Goal: Transaction & Acquisition: Purchase product/service

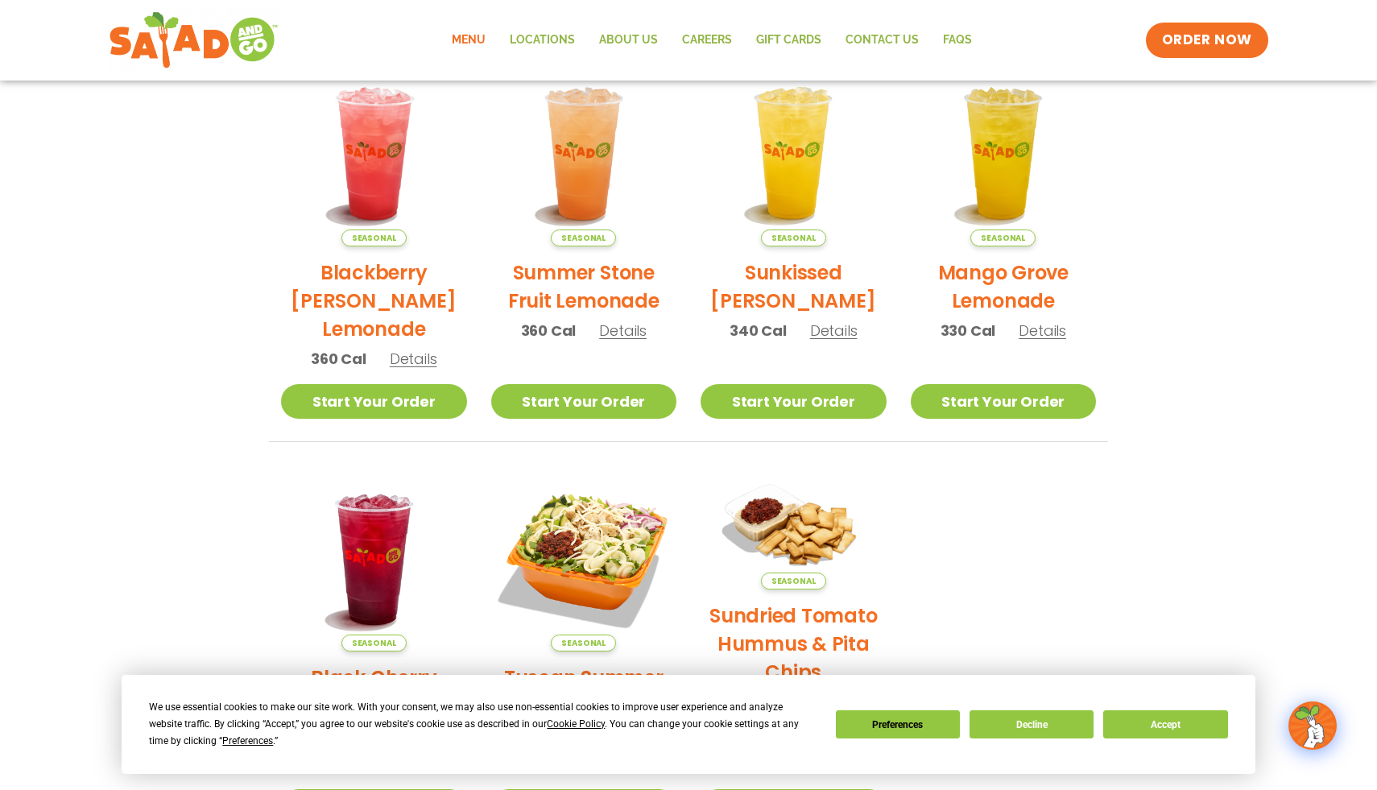
scroll to position [123, 0]
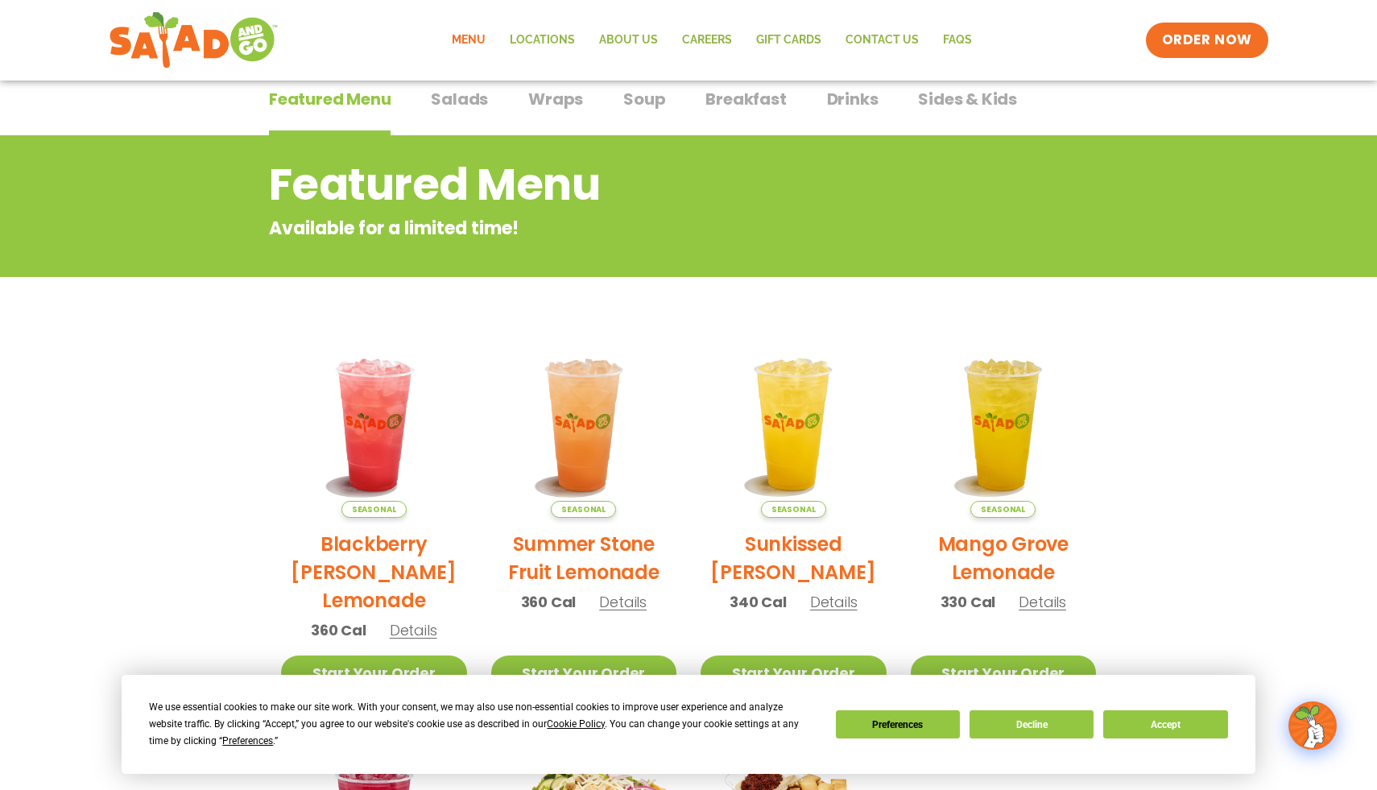
click at [449, 113] on button "Salads Salads" at bounding box center [459, 111] width 57 height 49
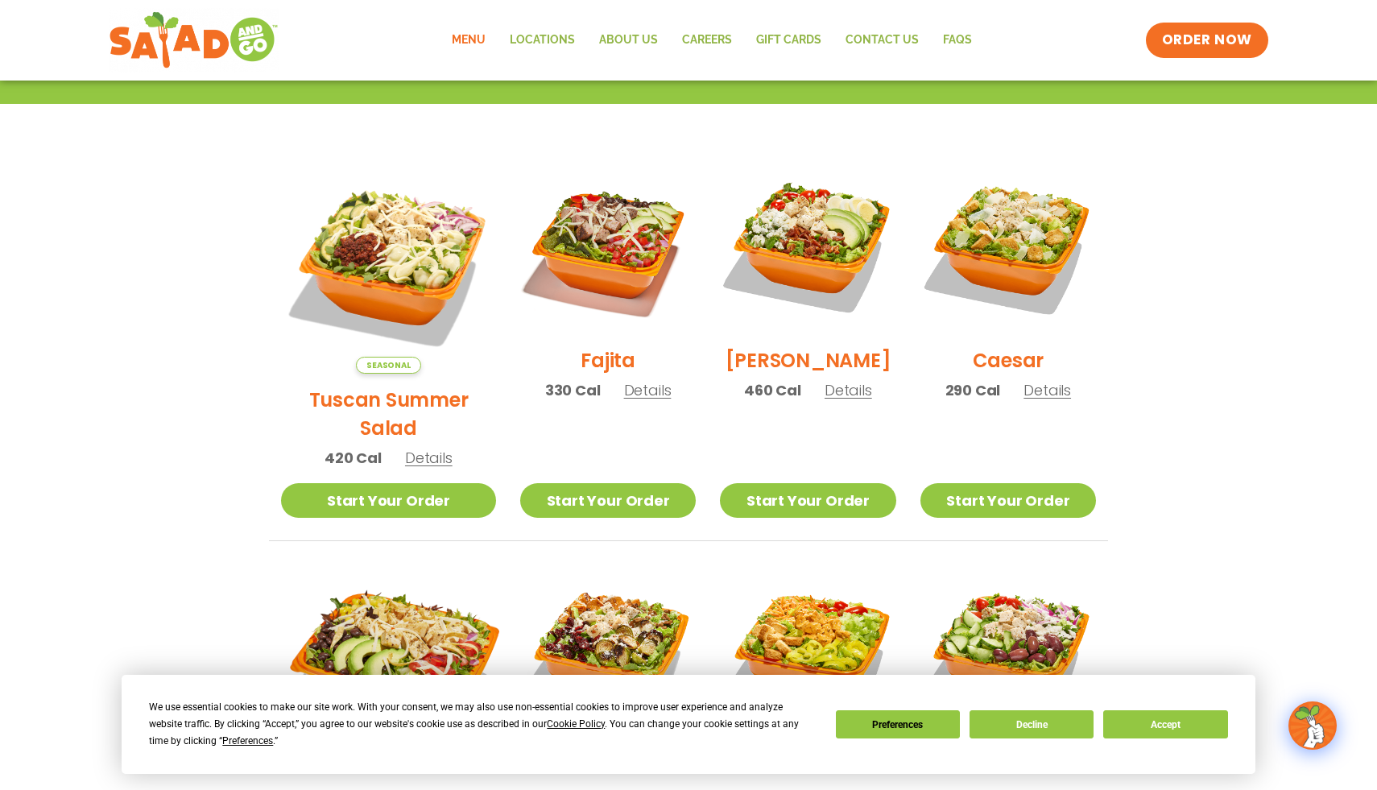
scroll to position [85, 0]
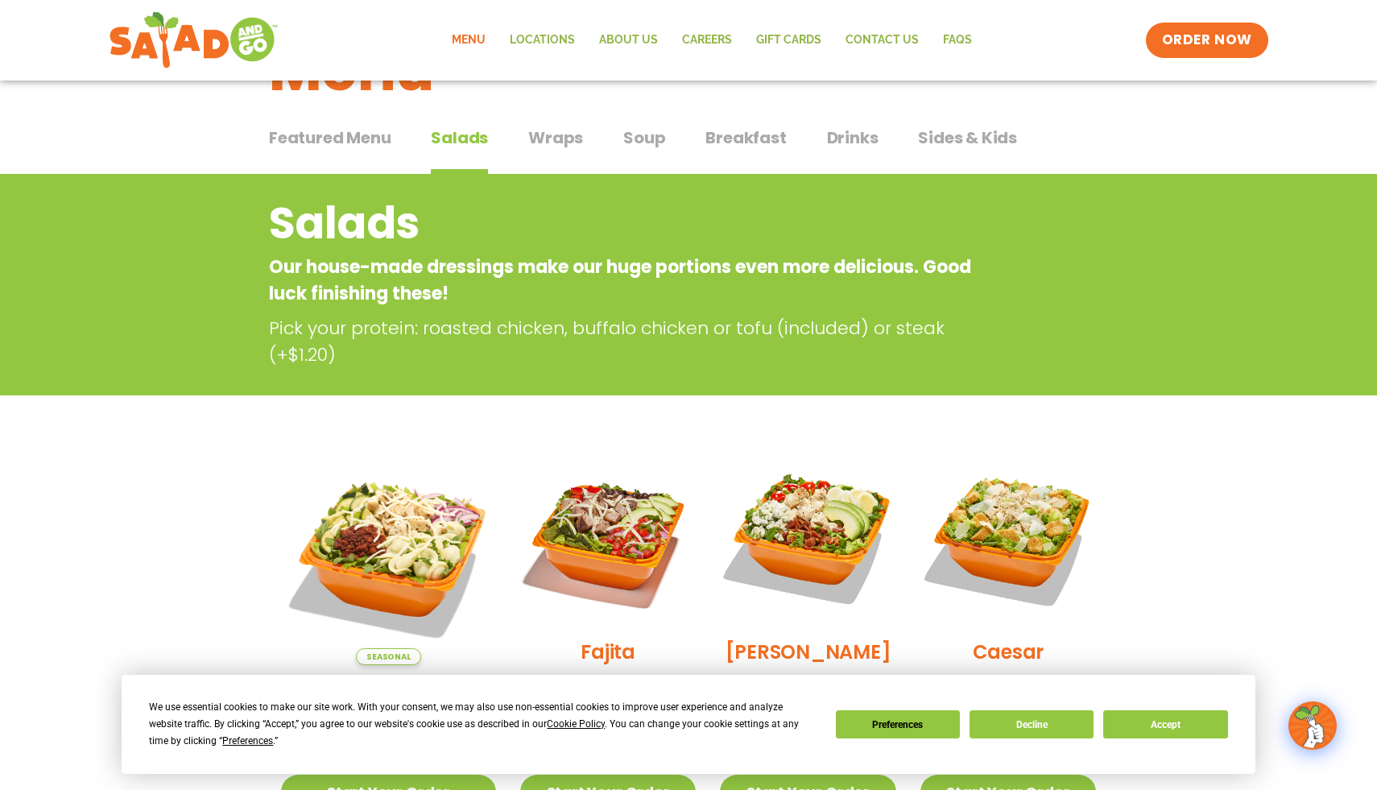
click at [552, 143] on span "Wraps" at bounding box center [555, 138] width 55 height 24
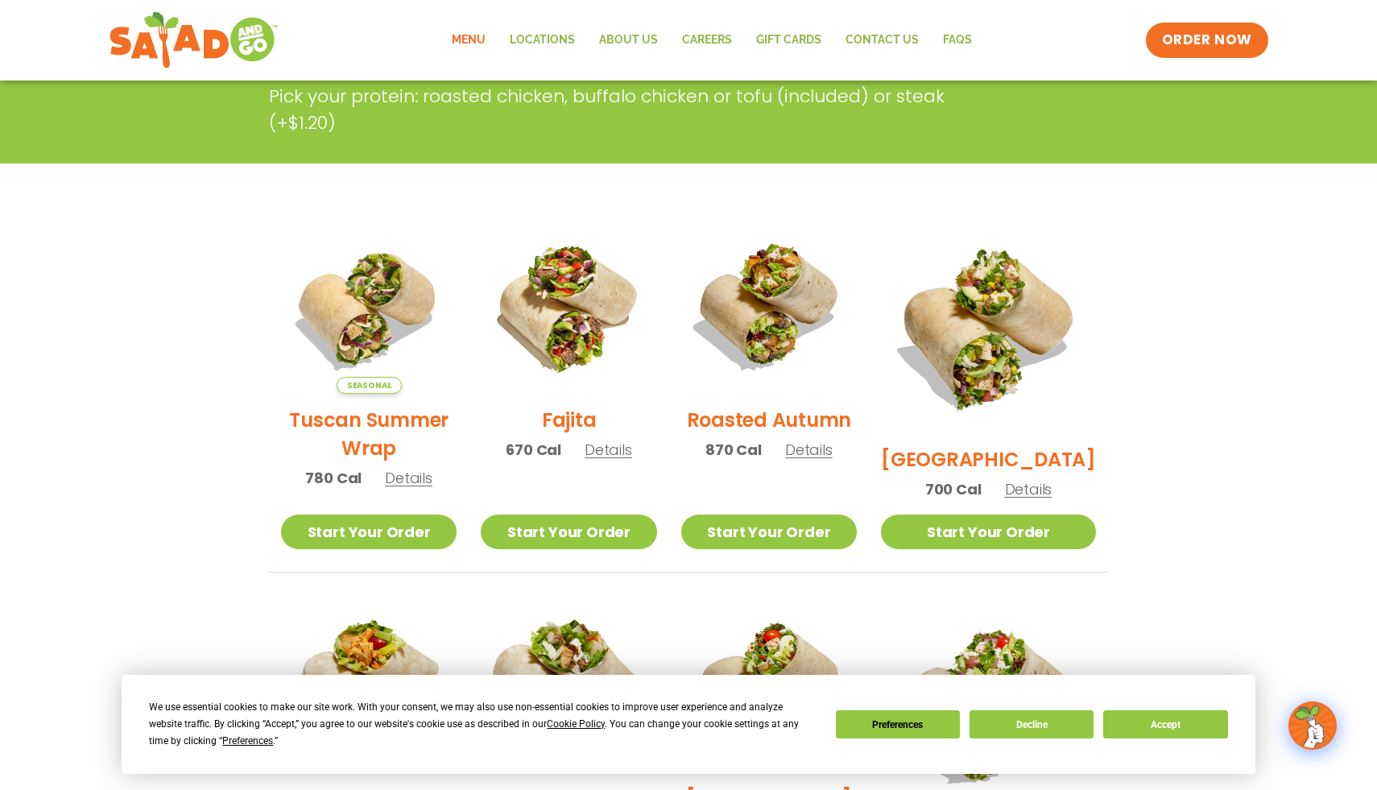
scroll to position [229, 0]
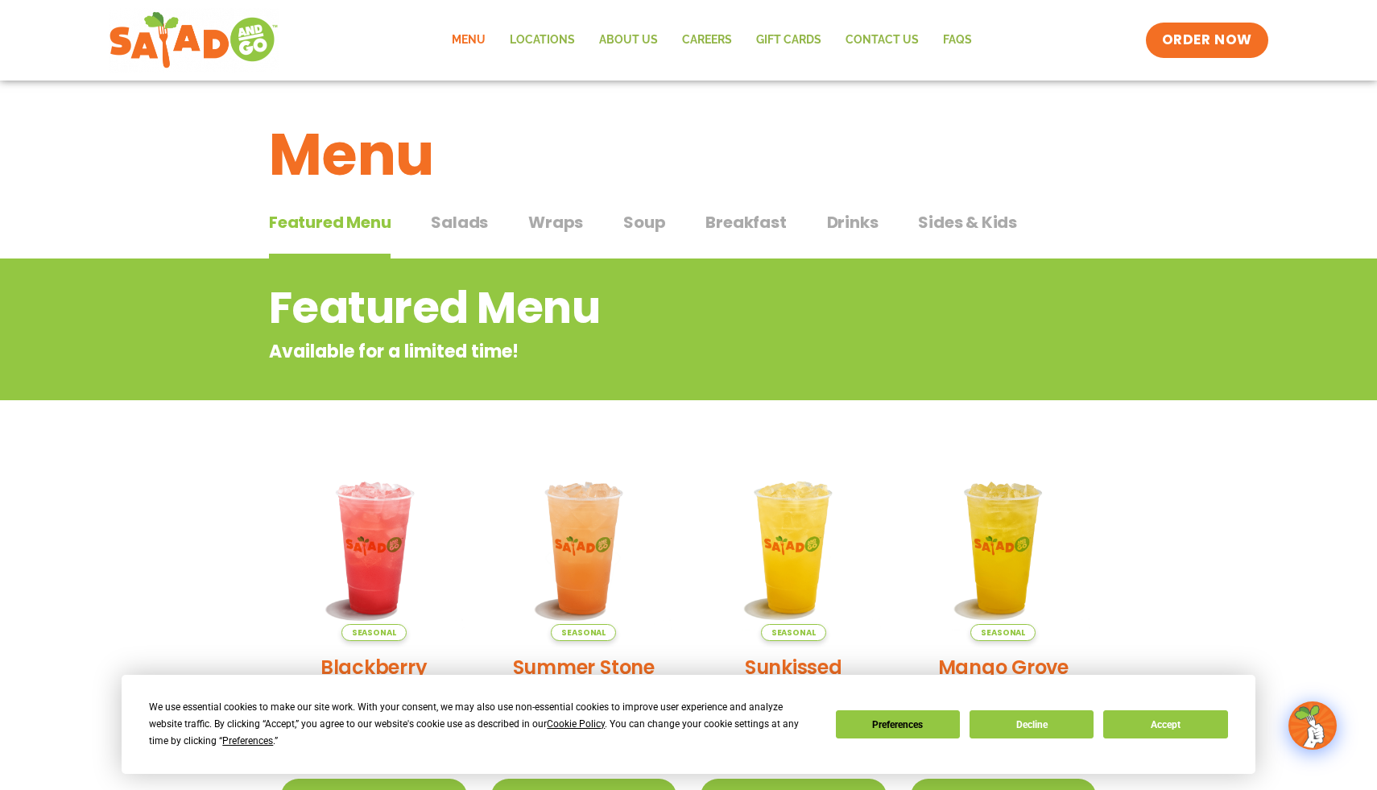
click at [547, 227] on span "Wraps" at bounding box center [555, 222] width 55 height 24
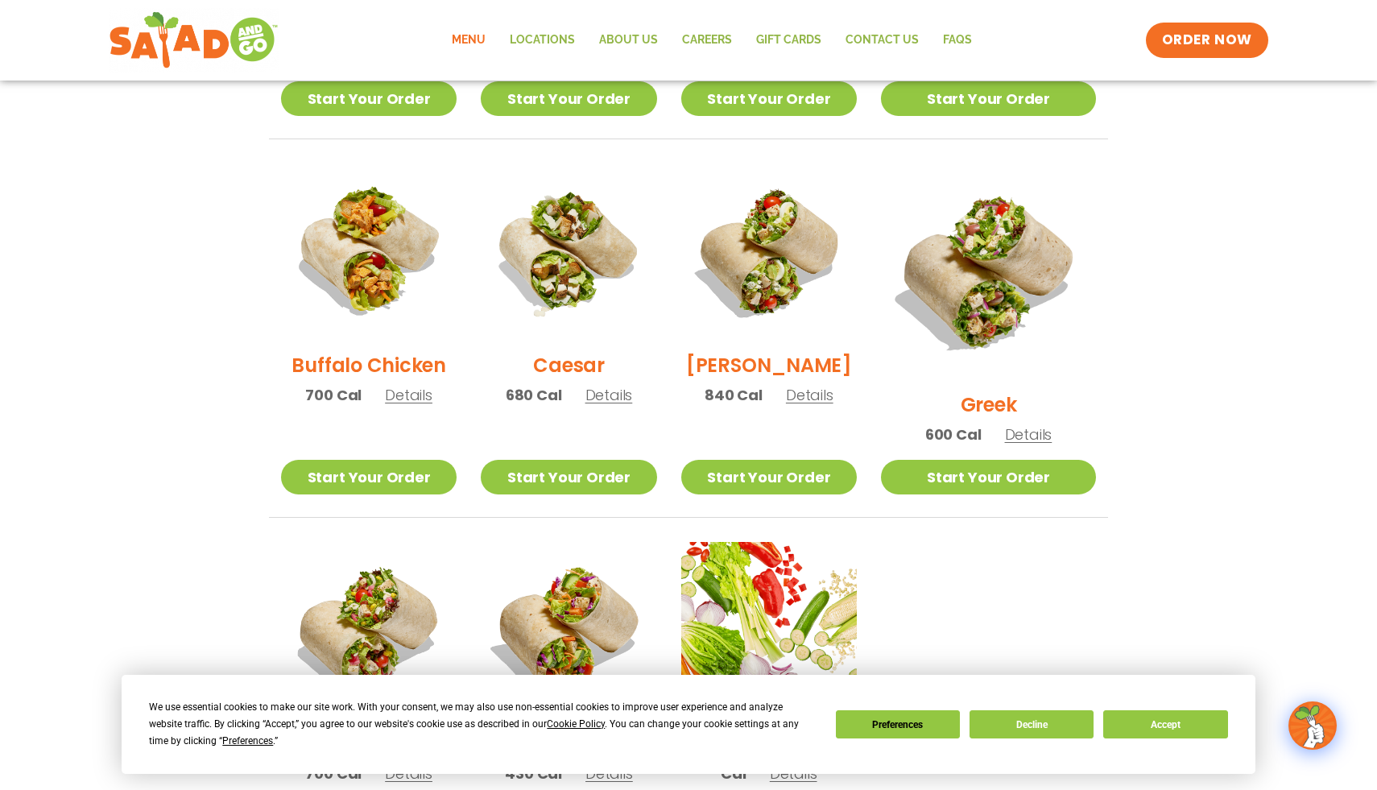
scroll to position [1003, 0]
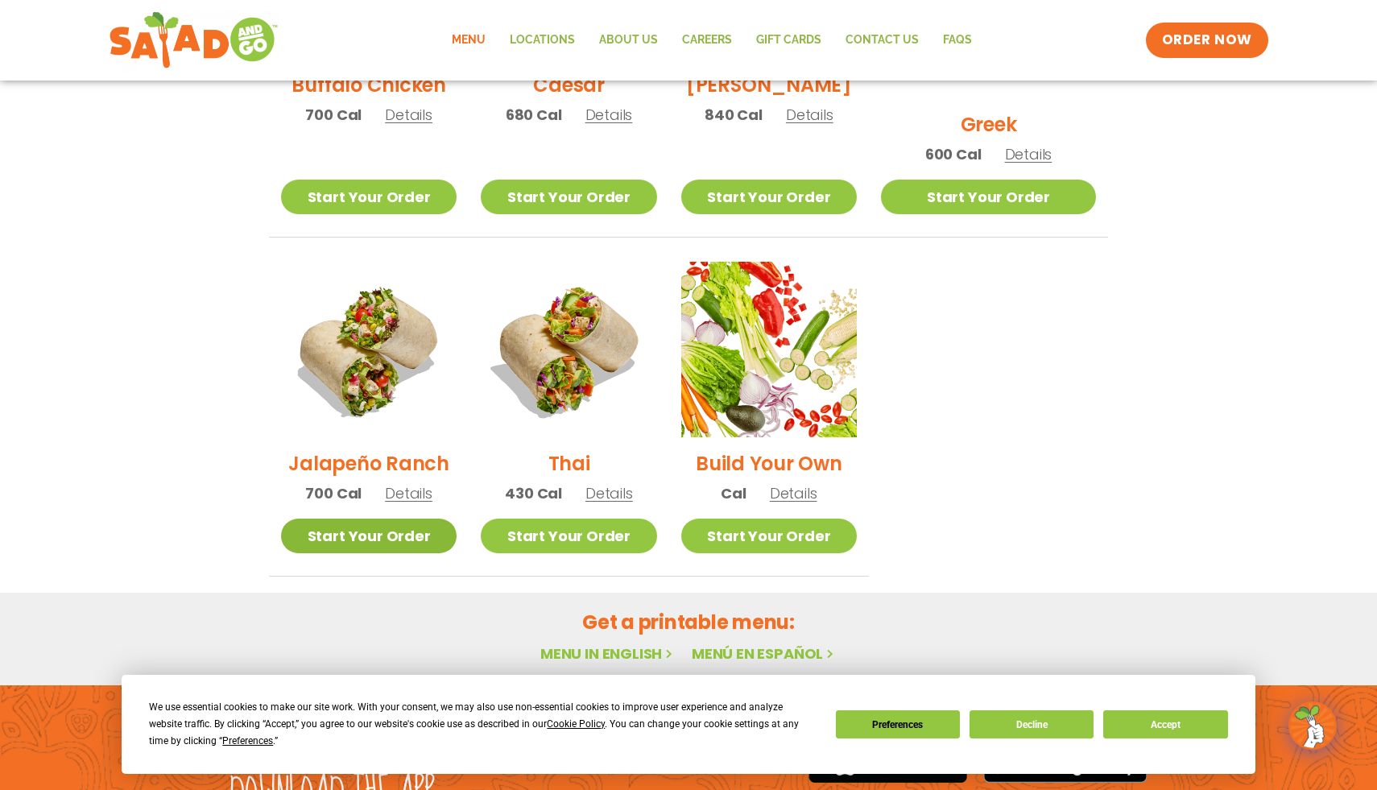
click at [430, 519] on link "Start Your Order" at bounding box center [369, 536] width 176 height 35
